Goal: Task Accomplishment & Management: Complete application form

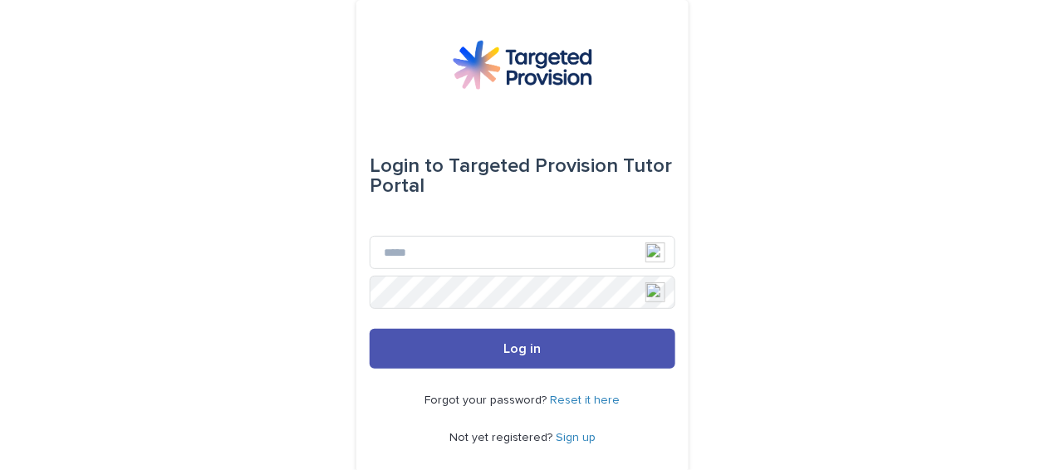
type input "**********"
click at [370, 329] on button "Log in" at bounding box center [523, 349] width 306 height 40
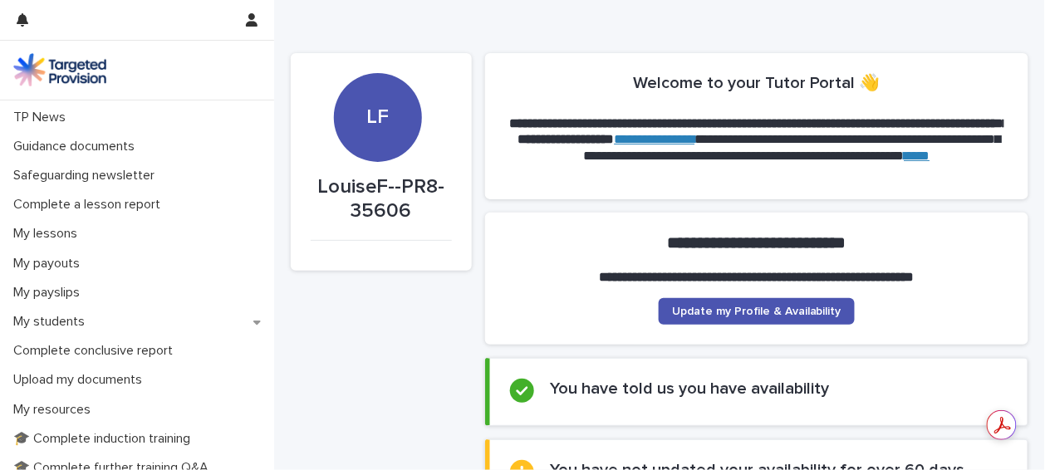
scroll to position [116, 0]
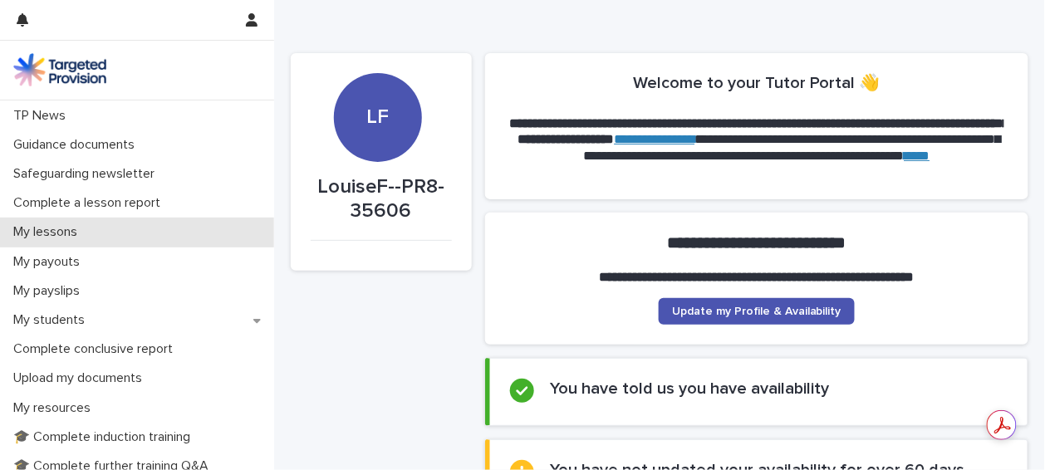
click at [55, 232] on p "My lessons" at bounding box center [49, 232] width 84 height 16
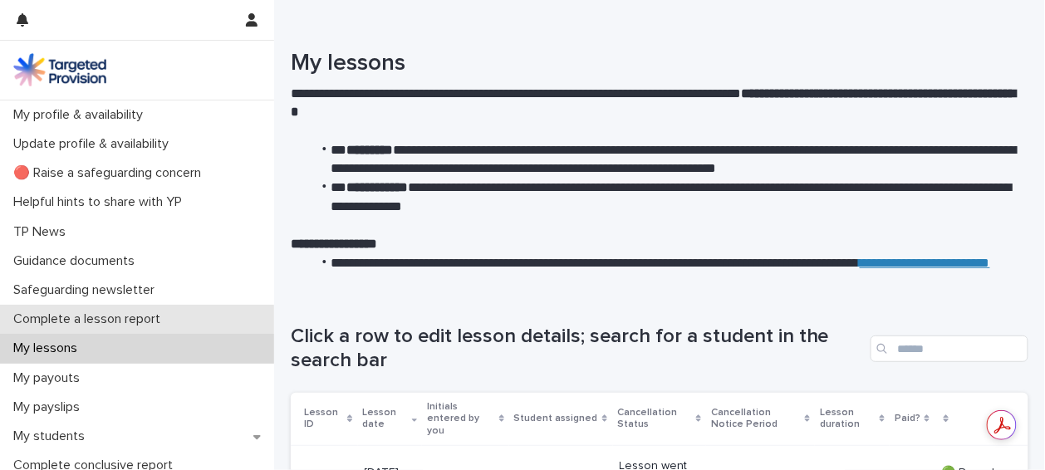
click at [93, 321] on p "Complete a lesson report" at bounding box center [90, 319] width 167 height 16
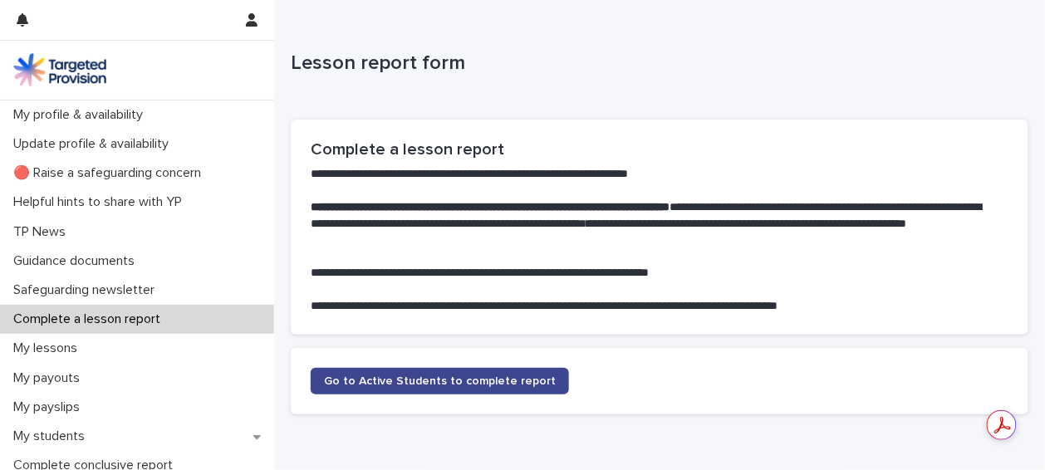
click at [500, 380] on span "Go to Active Students to complete report" at bounding box center [440, 381] width 232 height 12
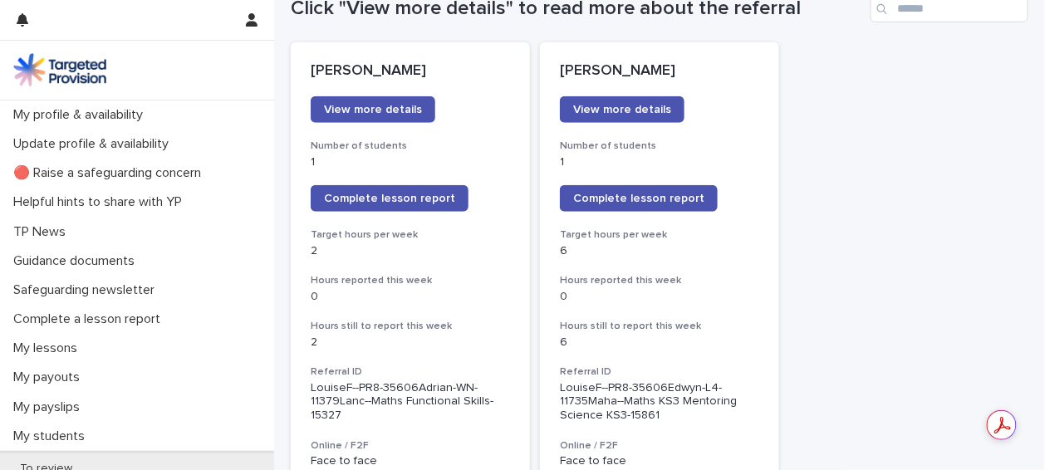
scroll to position [206, 0]
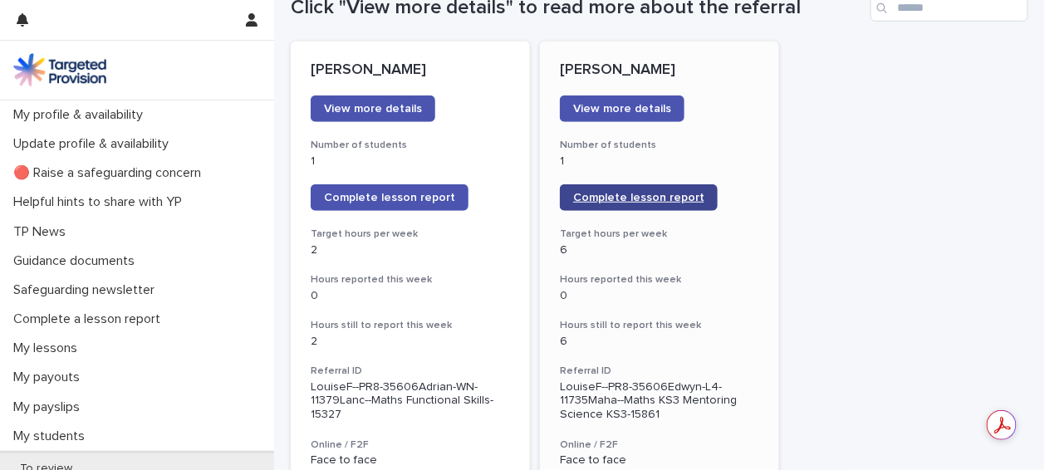
click at [630, 193] on span "Complete lesson report" at bounding box center [638, 198] width 131 height 12
